Goal: Transaction & Acquisition: Subscribe to service/newsletter

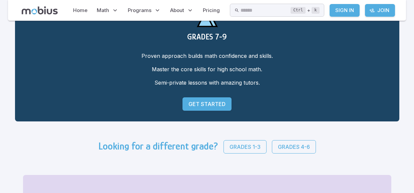
scroll to position [68, 0]
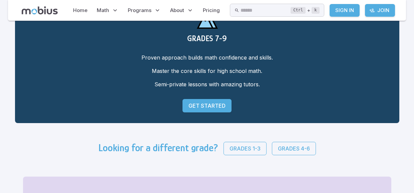
click at [302, 146] on p "Grades 4-6" at bounding box center [294, 148] width 32 height 8
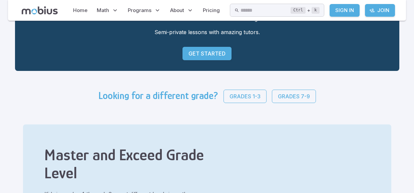
scroll to position [90, 0]
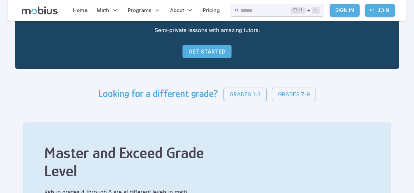
click at [199, 55] on p "Get Started" at bounding box center [207, 51] width 37 height 8
